Goal: Information Seeking & Learning: Learn about a topic

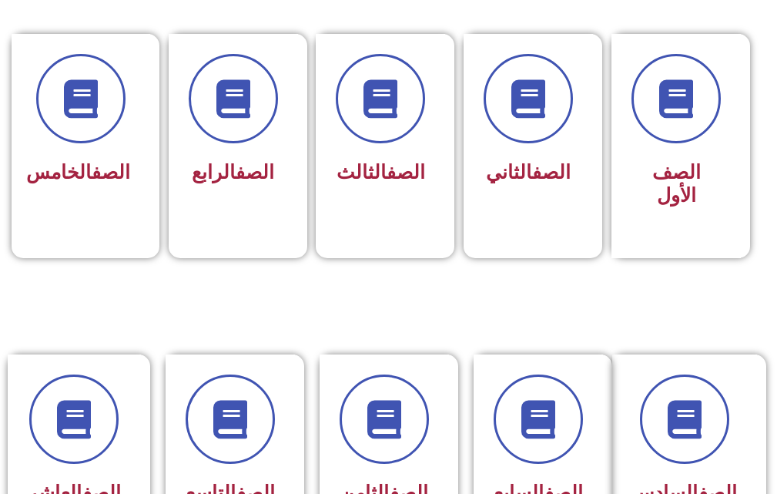
scroll to position [400, 0]
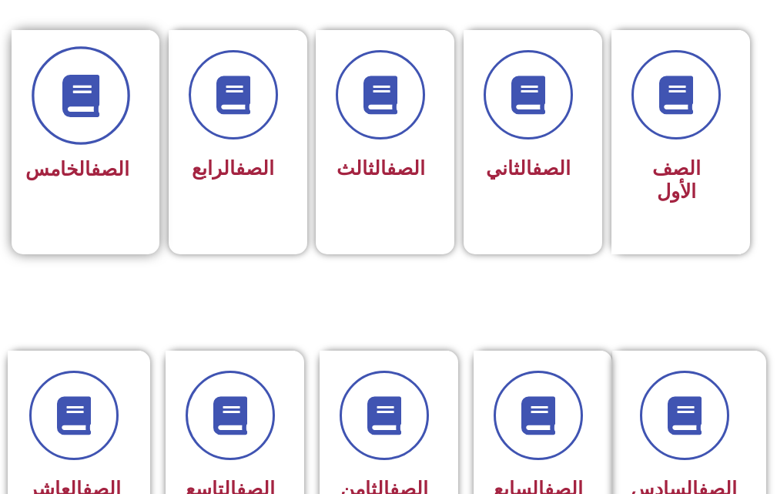
click at [71, 117] on span at bounding box center [81, 96] width 99 height 99
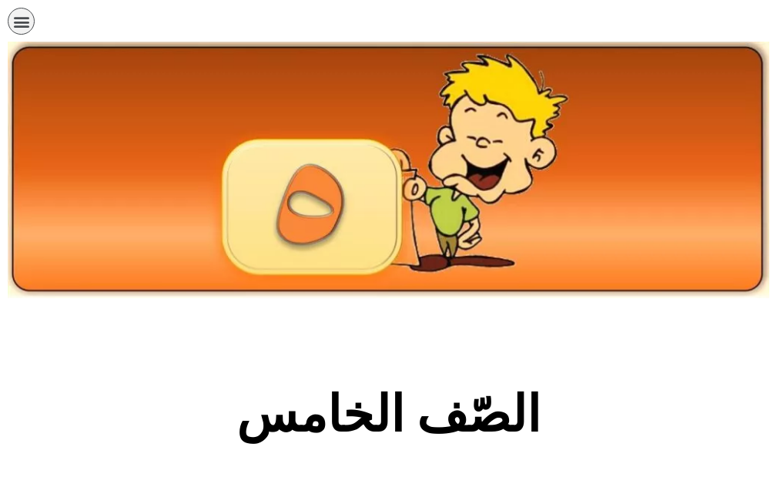
click at [148, 340] on section "الصّف الخامس" at bounding box center [388, 423] width 777 height 234
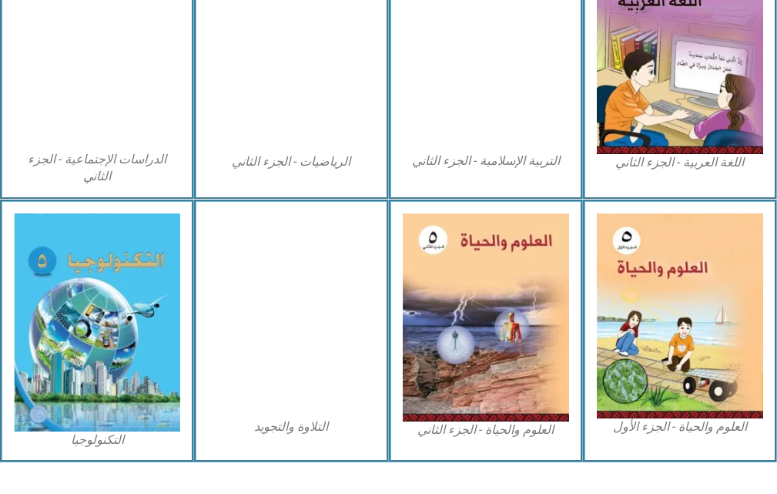
scroll to position [893, 0]
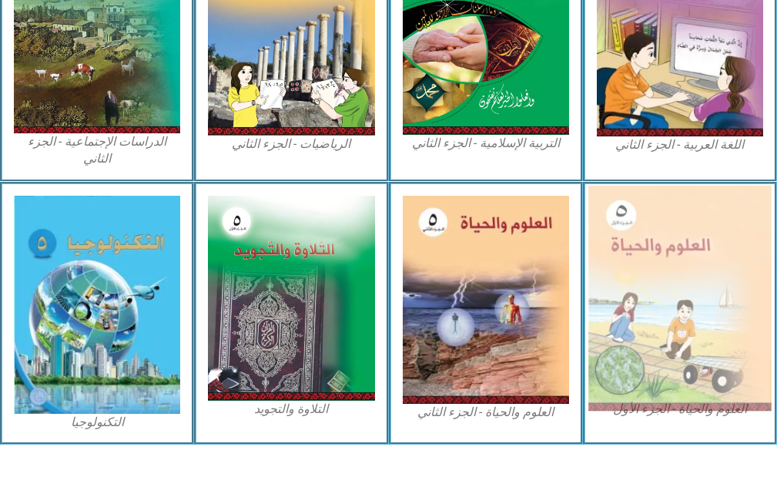
click at [671, 319] on img at bounding box center [679, 297] width 183 height 225
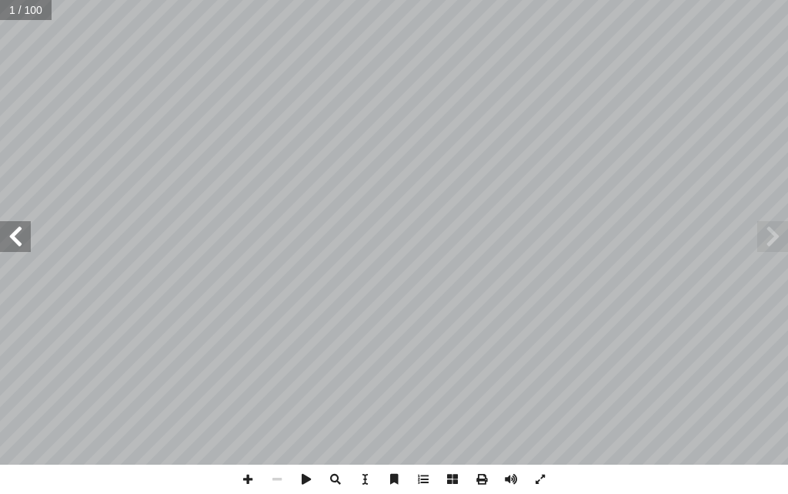
click at [17, 233] on span at bounding box center [15, 236] width 31 height 31
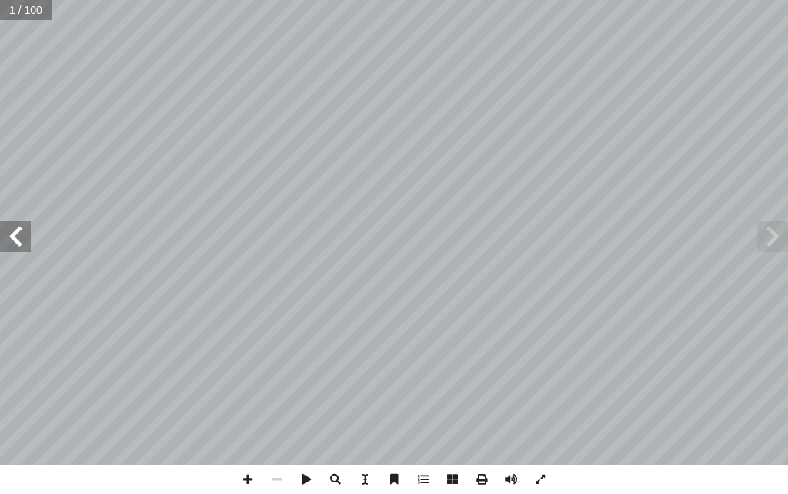
click at [17, 233] on span at bounding box center [15, 236] width 31 height 31
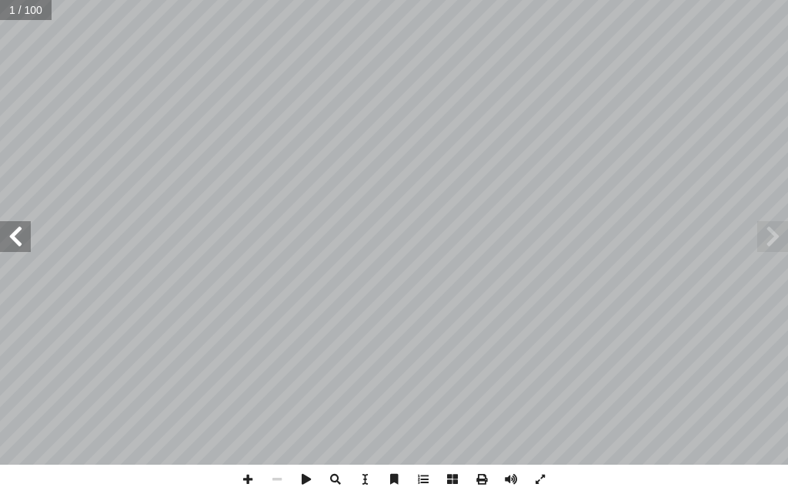
click at [17, 233] on span at bounding box center [15, 236] width 31 height 31
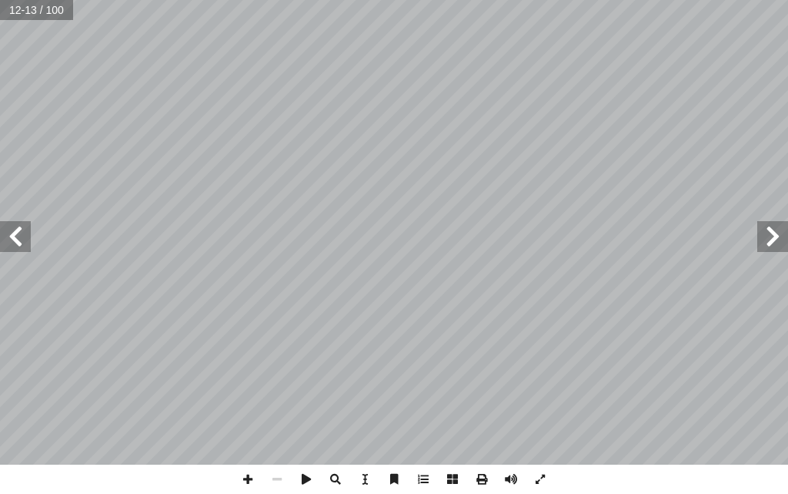
click at [17, 233] on span at bounding box center [15, 236] width 31 height 31
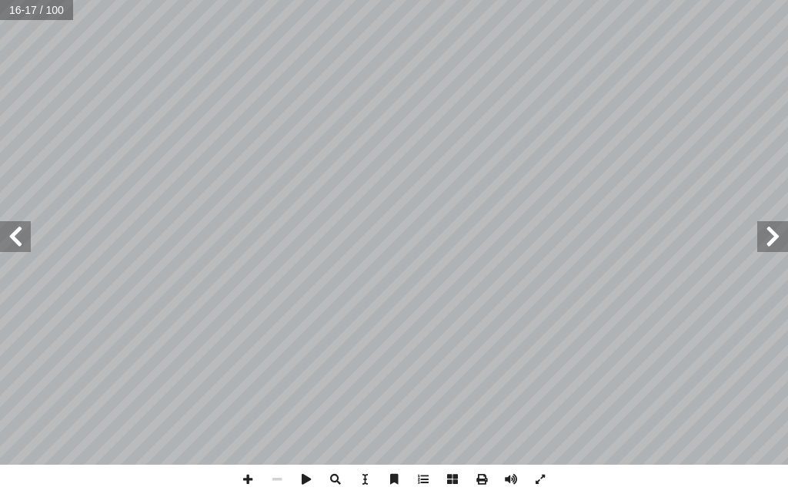
click at [17, 233] on span at bounding box center [15, 236] width 31 height 31
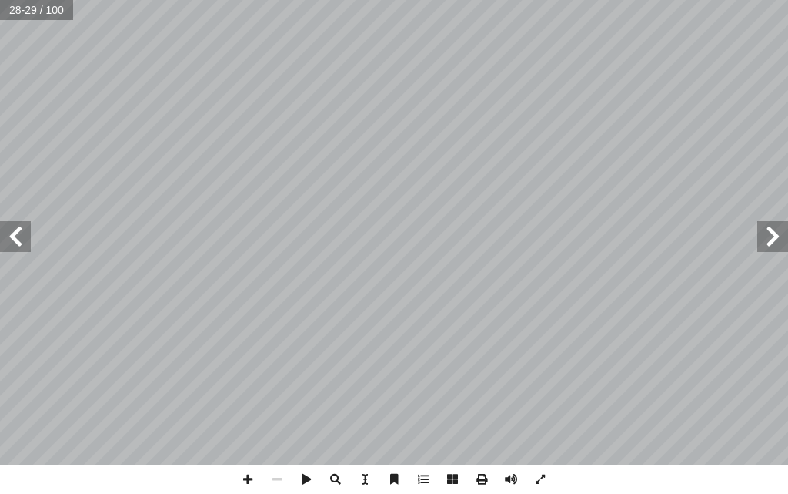
click at [17, 233] on span at bounding box center [15, 236] width 31 height 31
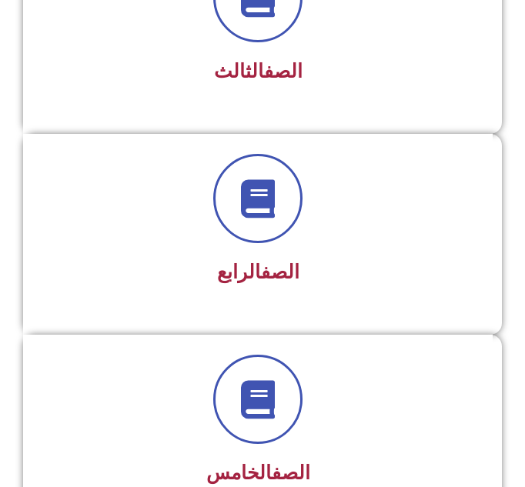
scroll to position [770, 0]
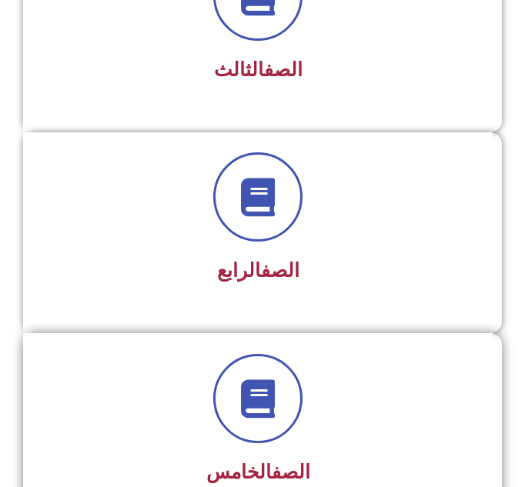
click at [387, 429] on div at bounding box center [258, 398] width 428 height 89
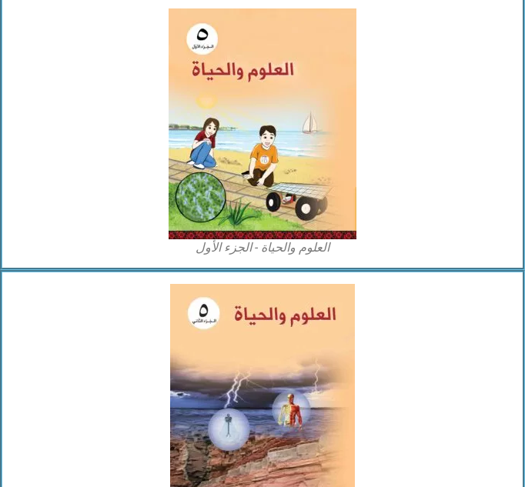
scroll to position [5181, 0]
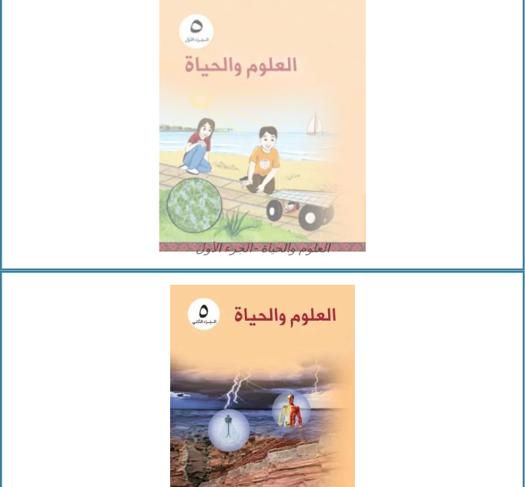
click at [230, 149] on img at bounding box center [262, 125] width 206 height 254
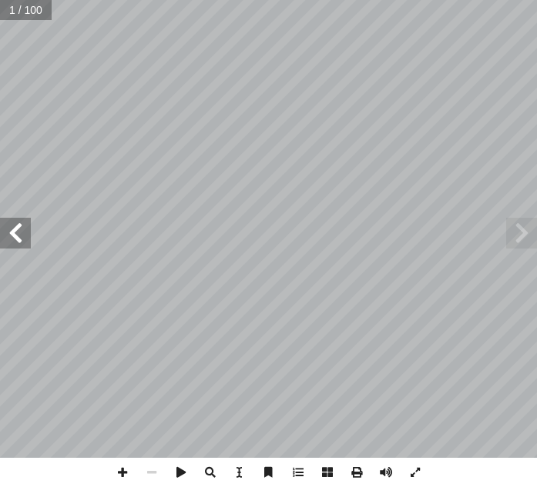
click at [9, 238] on span at bounding box center [15, 233] width 31 height 31
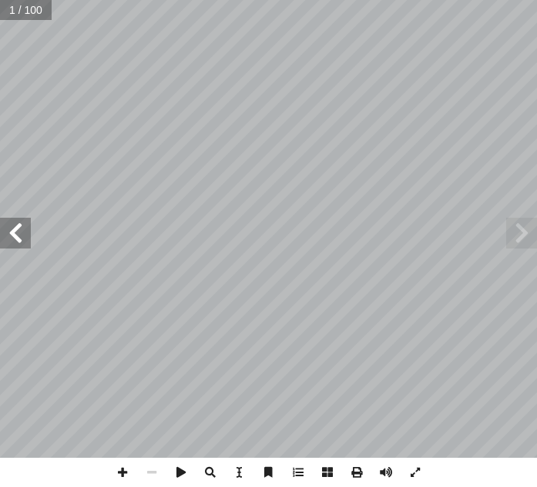
click at [9, 238] on span at bounding box center [15, 233] width 31 height 31
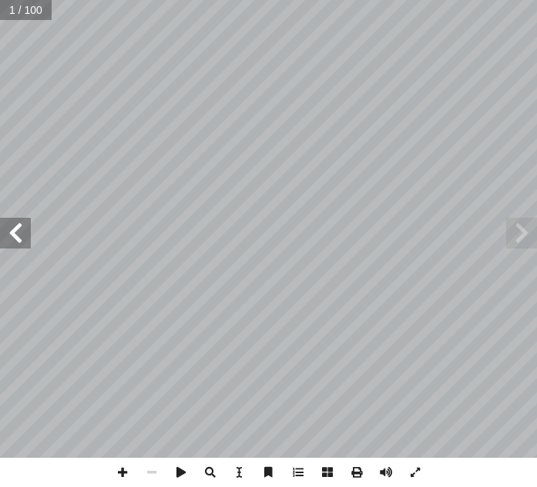
click at [9, 238] on span at bounding box center [15, 233] width 31 height 31
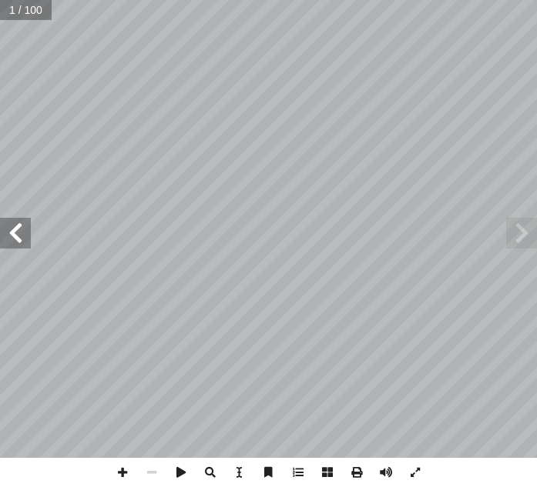
click at [9, 238] on span at bounding box center [15, 233] width 31 height 31
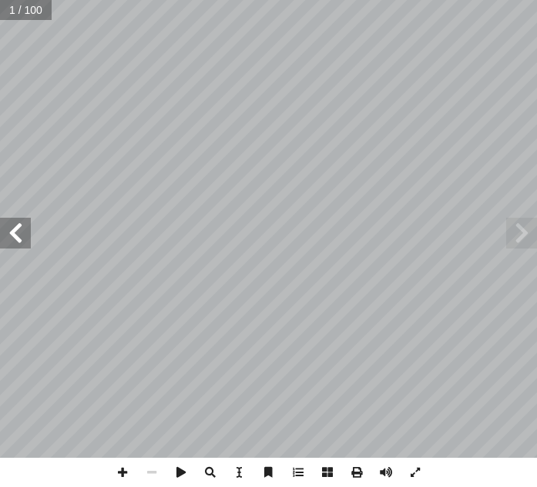
click at [9, 238] on span at bounding box center [15, 233] width 31 height 31
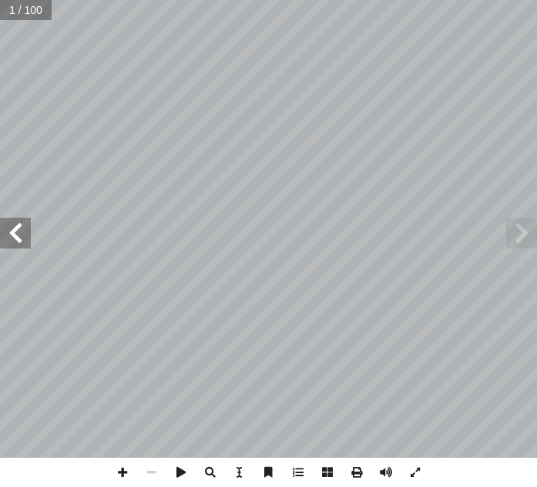
click at [9, 238] on span at bounding box center [15, 233] width 31 height 31
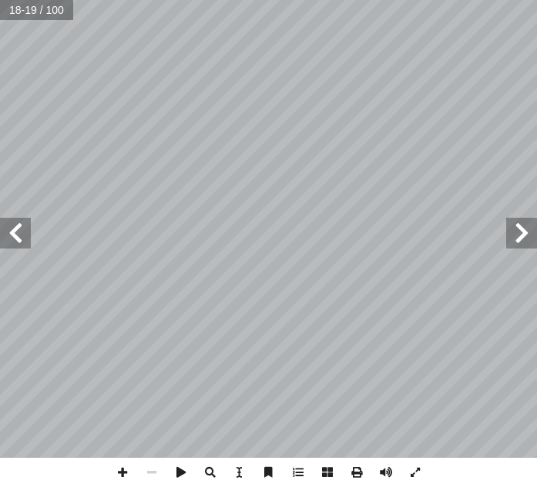
click at [9, 238] on span at bounding box center [15, 233] width 31 height 31
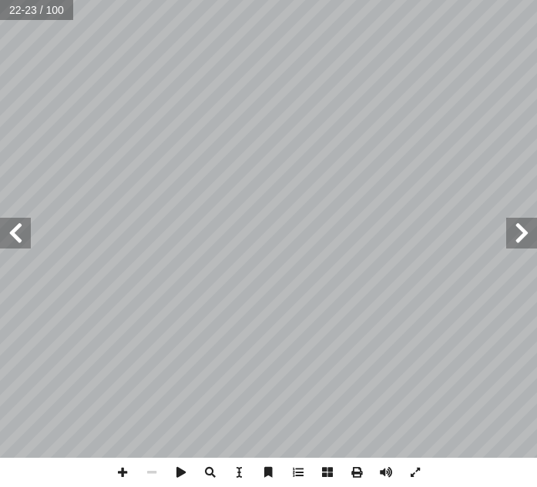
click at [9, 238] on span at bounding box center [15, 233] width 31 height 31
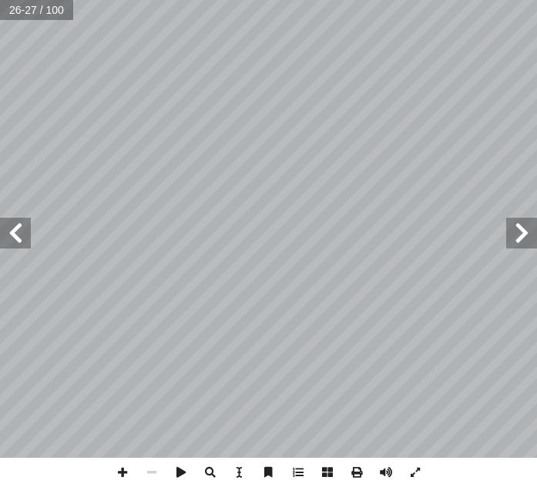
click at [9, 238] on span at bounding box center [15, 233] width 31 height 31
